Goal: Task Accomplishment & Management: Use online tool/utility

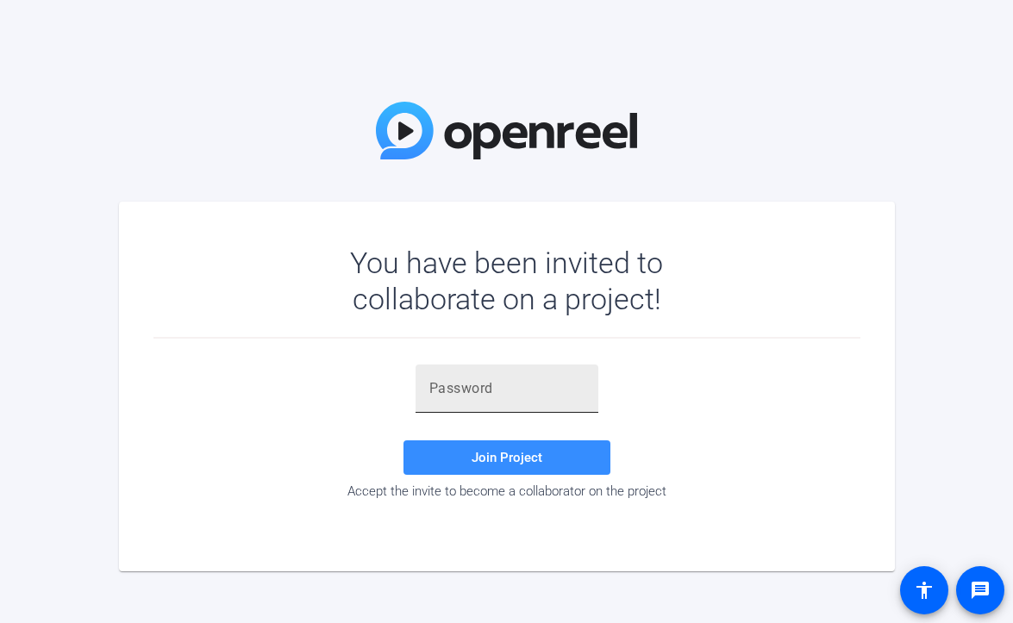
click at [503, 386] on input "text" at bounding box center [506, 389] width 155 height 21
paste input "{WO5F6"
type input "{WO5F6"
click at [490, 479] on div "{WO5F6 Join Project Accept the invite to become a collaborator on the project" at bounding box center [506, 432] width 707 height 135
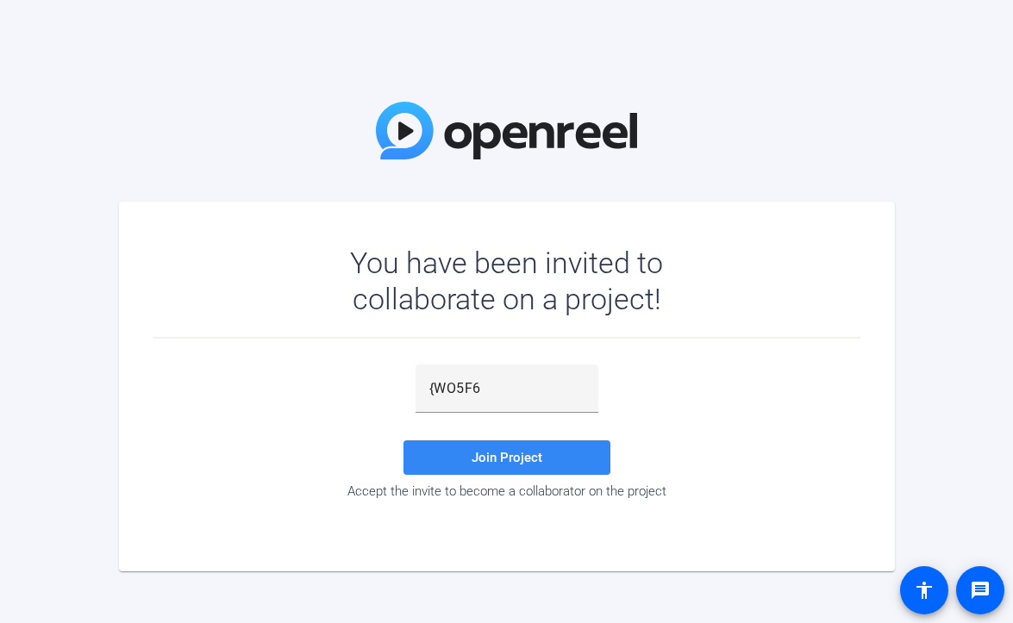
click at [465, 457] on span at bounding box center [507, 457] width 207 height 41
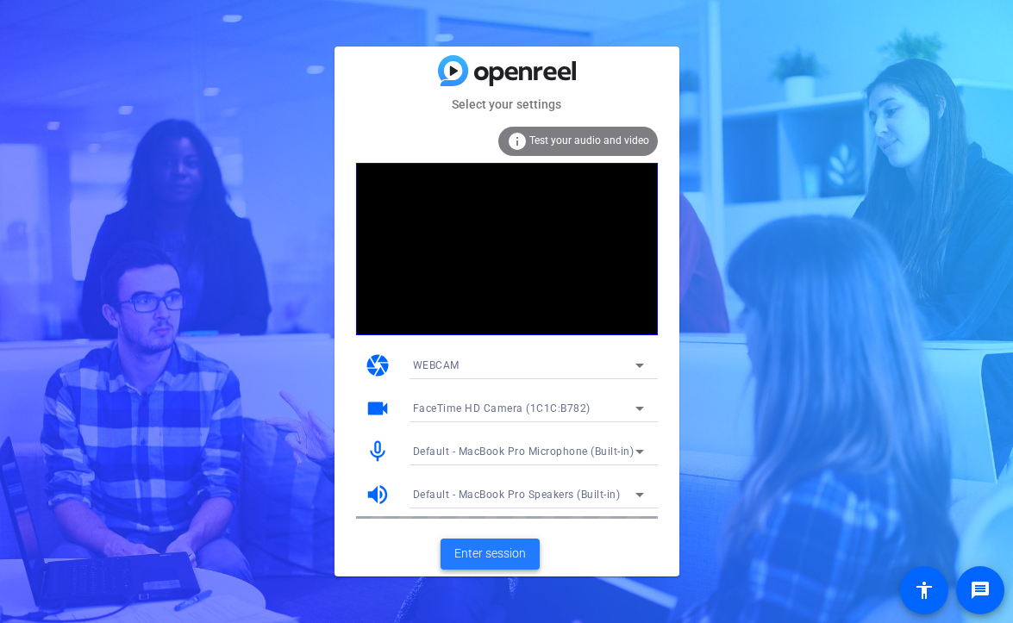
click at [471, 560] on span "Enter session" at bounding box center [490, 554] width 72 height 18
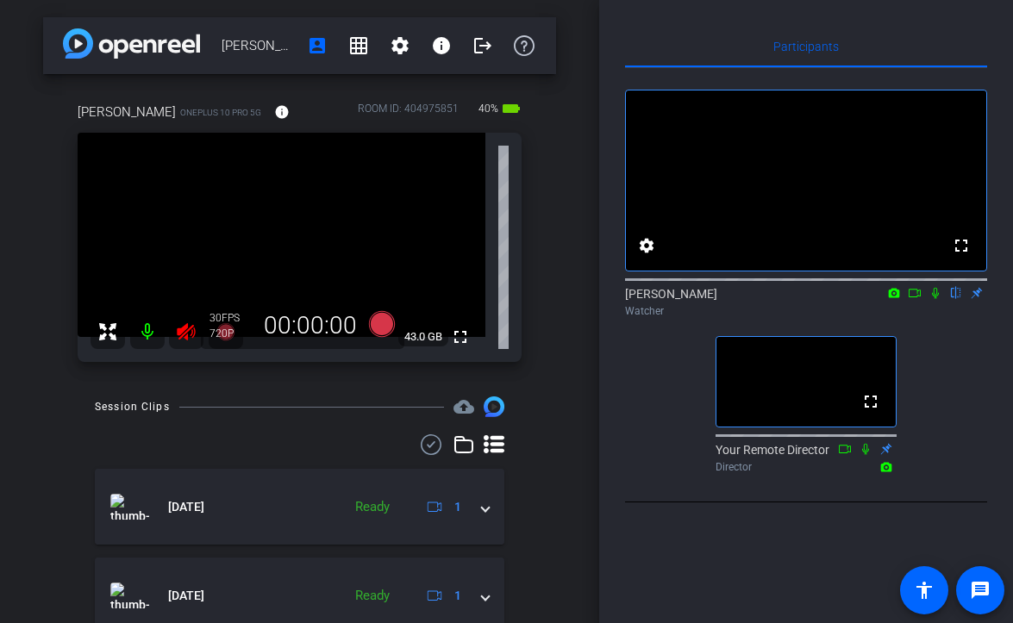
click at [151, 336] on div at bounding box center [167, 332] width 153 height 34
click at [934, 299] on icon at bounding box center [935, 293] width 7 height 11
click at [934, 299] on icon at bounding box center [936, 293] width 14 height 12
click at [934, 299] on icon at bounding box center [935, 293] width 7 height 11
click at [562, 65] on div "[PERSON_NAME] account_box grid_on settings info logout [PERSON_NAME] OnePlus 10…" at bounding box center [299, 311] width 599 height 623
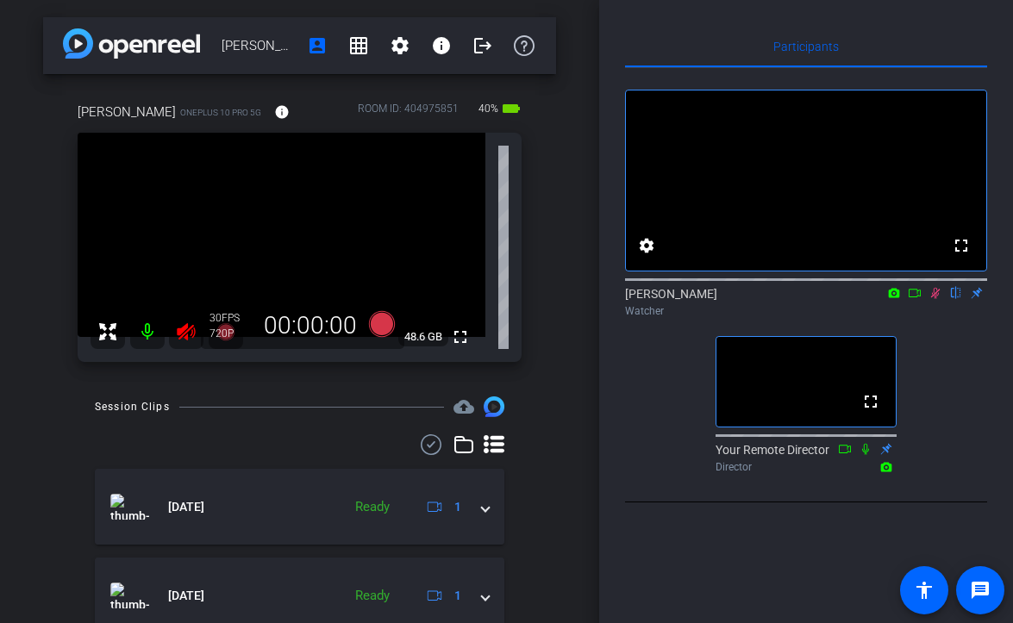
click at [184, 340] on div at bounding box center [167, 332] width 153 height 34
click at [185, 330] on div at bounding box center [167, 332] width 153 height 34
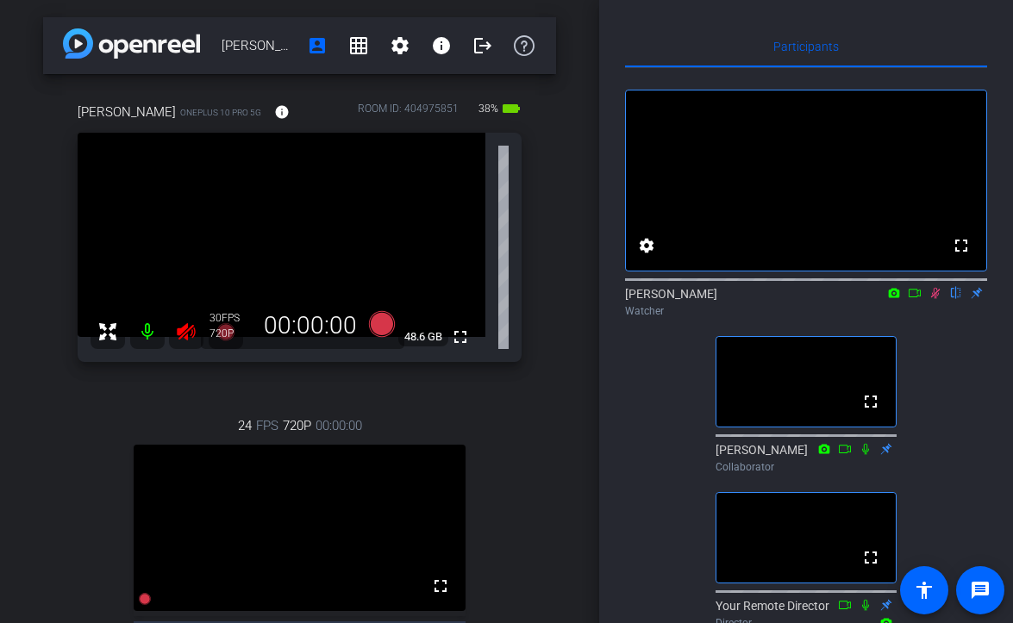
click at [112, 485] on div "24 FPS 720P 00:00:00 fullscreen [PERSON_NAME] Subject - Chrome" at bounding box center [300, 562] width 444 height 349
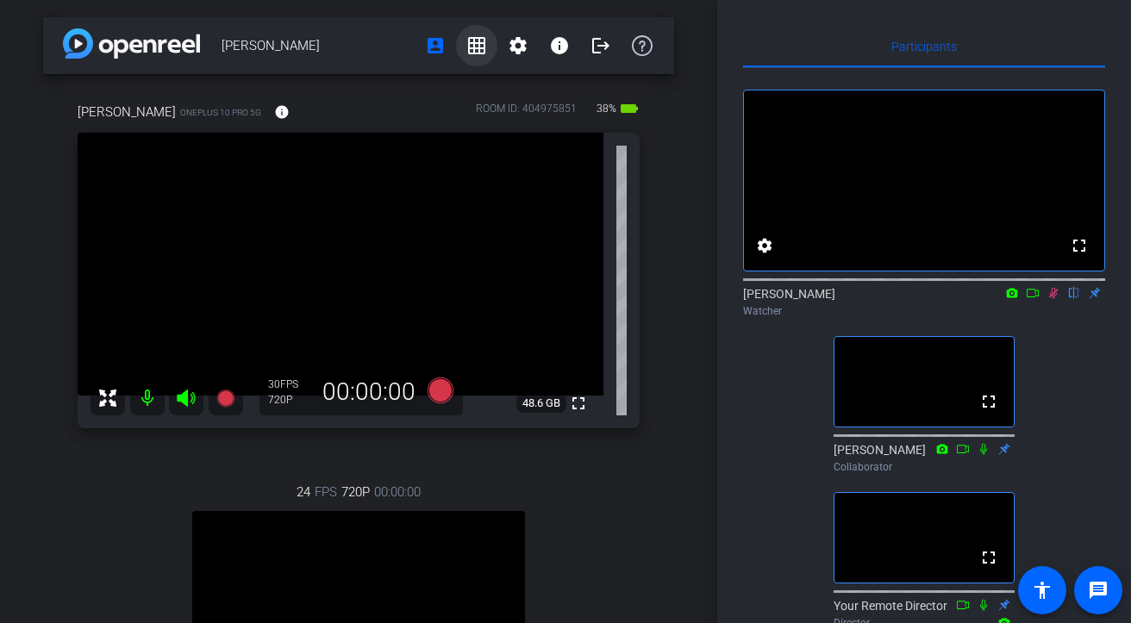
click at [479, 26] on span at bounding box center [476, 45] width 41 height 41
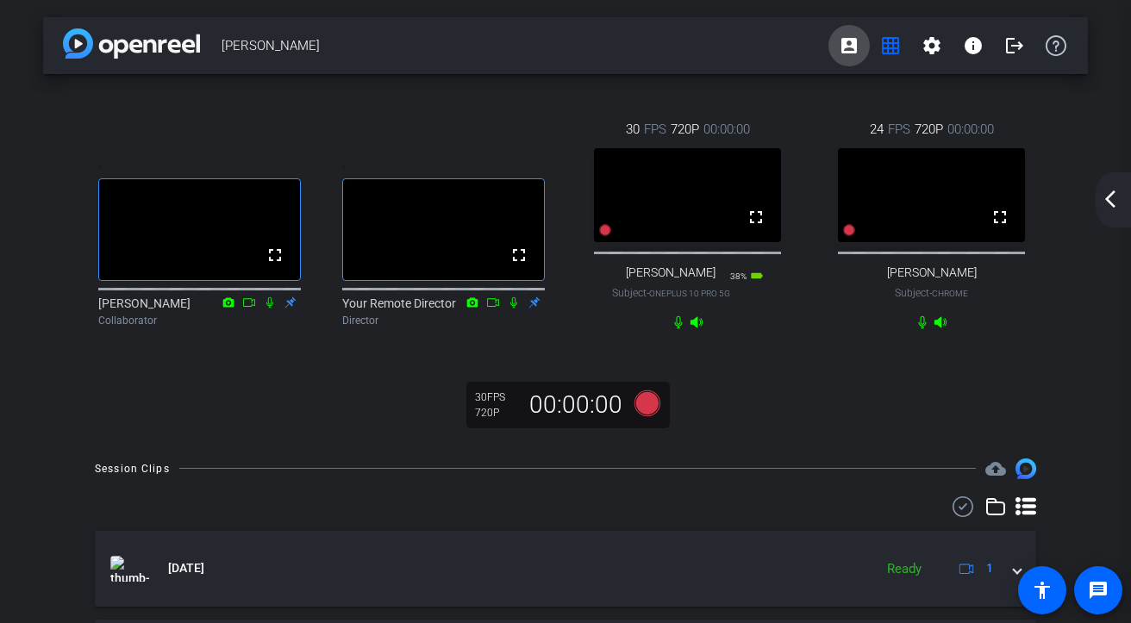
click at [845, 53] on mat-icon "account_box" at bounding box center [849, 45] width 21 height 21
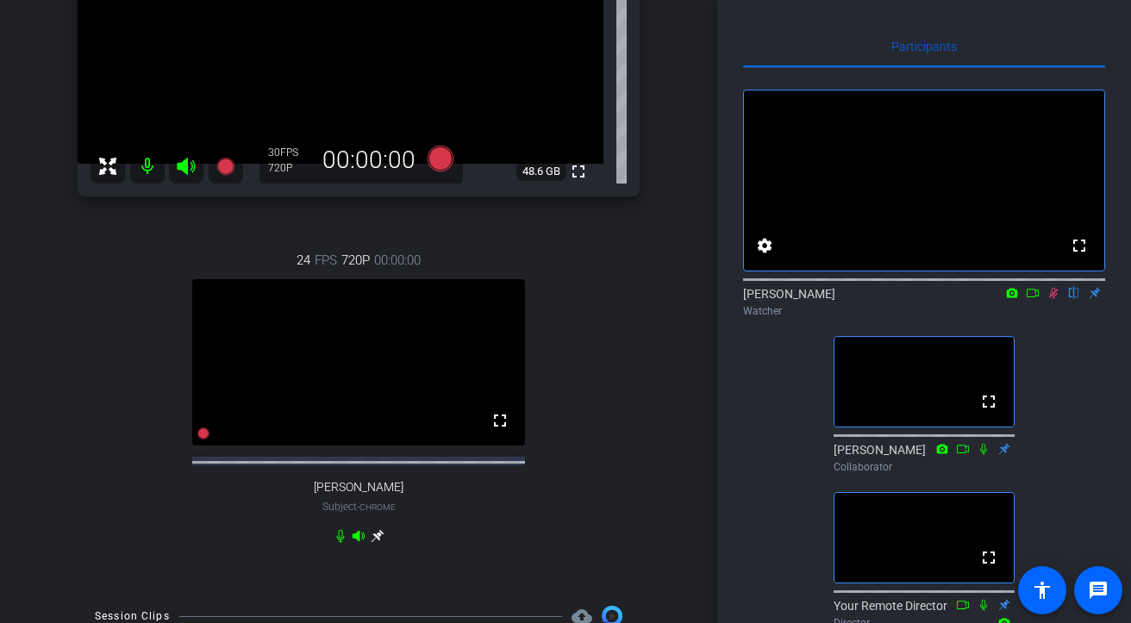
scroll to position [105, 0]
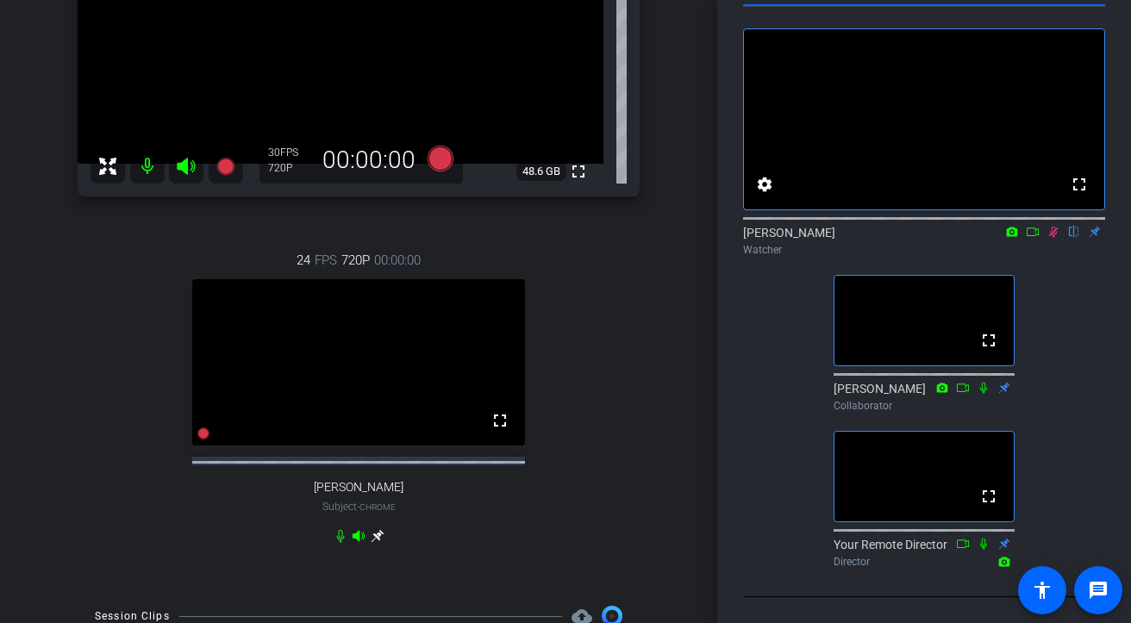
click at [604, 435] on div "24 FPS 720P 00:00:00 fullscreen [PERSON_NAME] Subject - Chrome" at bounding box center [359, 396] width 562 height 349
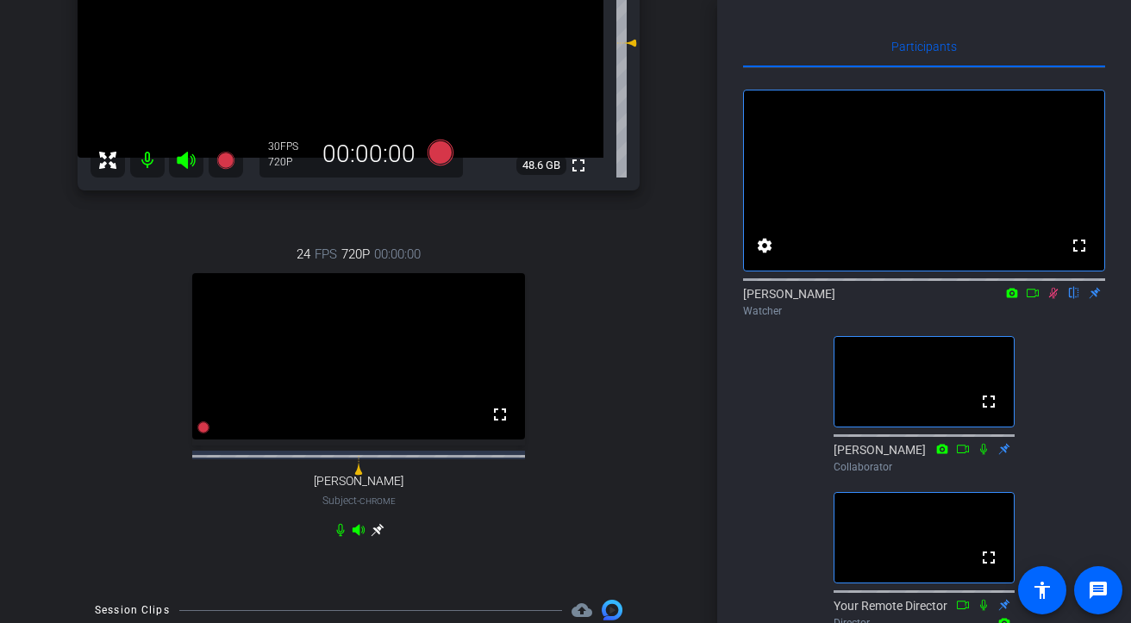
scroll to position [195, 0]
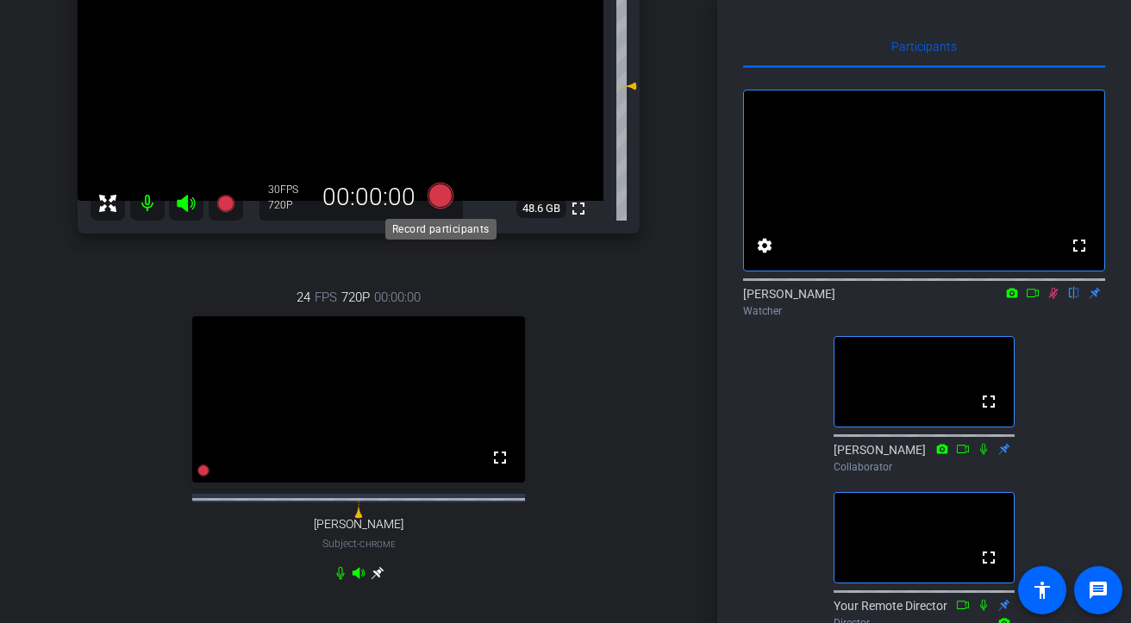
click at [447, 197] on icon at bounding box center [441, 196] width 26 height 26
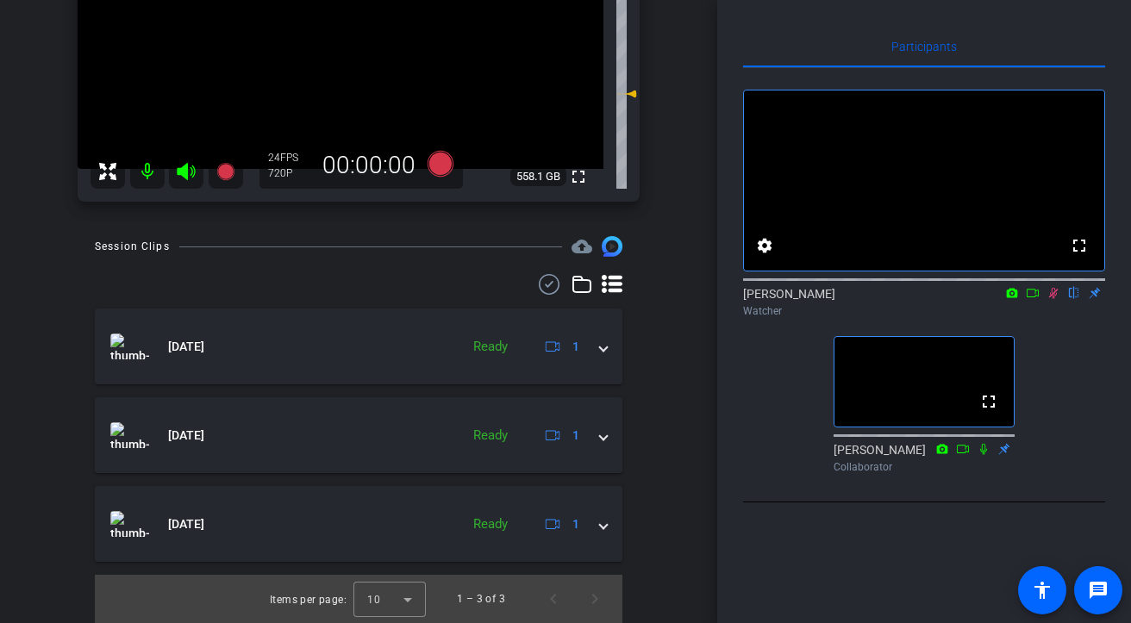
scroll to position [227, 0]
click at [1012, 299] on icon at bounding box center [1054, 293] width 14 height 12
